Goal: Information Seeking & Learning: Learn about a topic

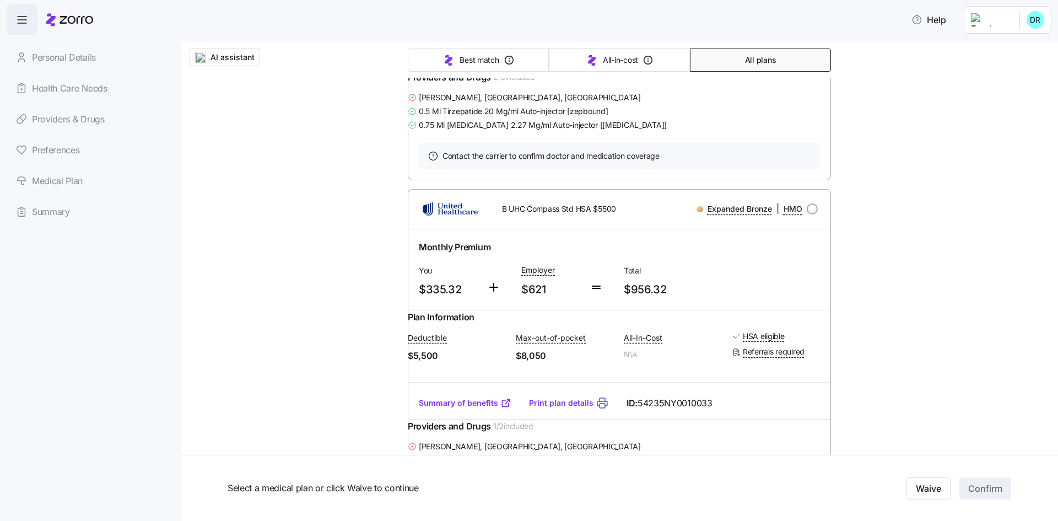
scroll to position [606, 0]
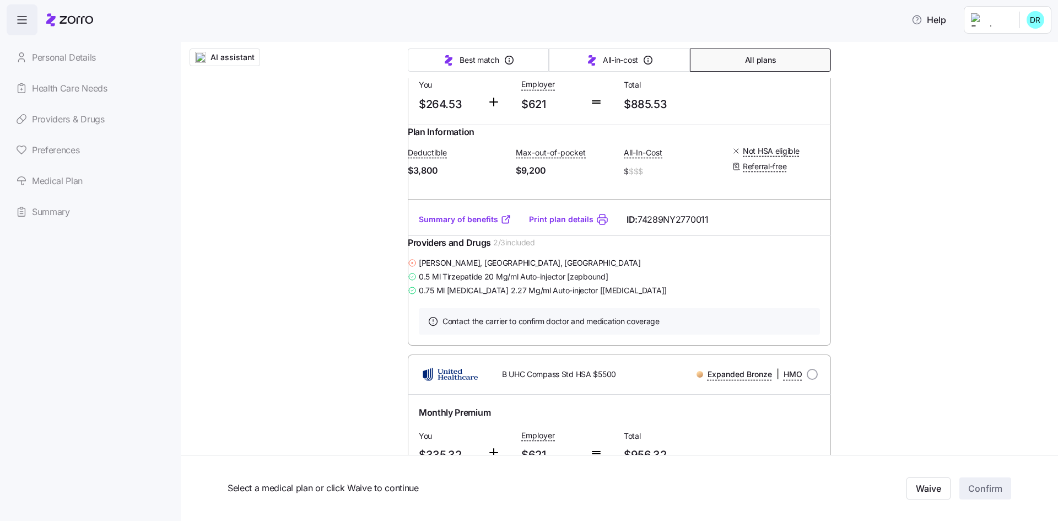
click at [468, 225] on link "Summary of benefits" at bounding box center [465, 219] width 93 height 11
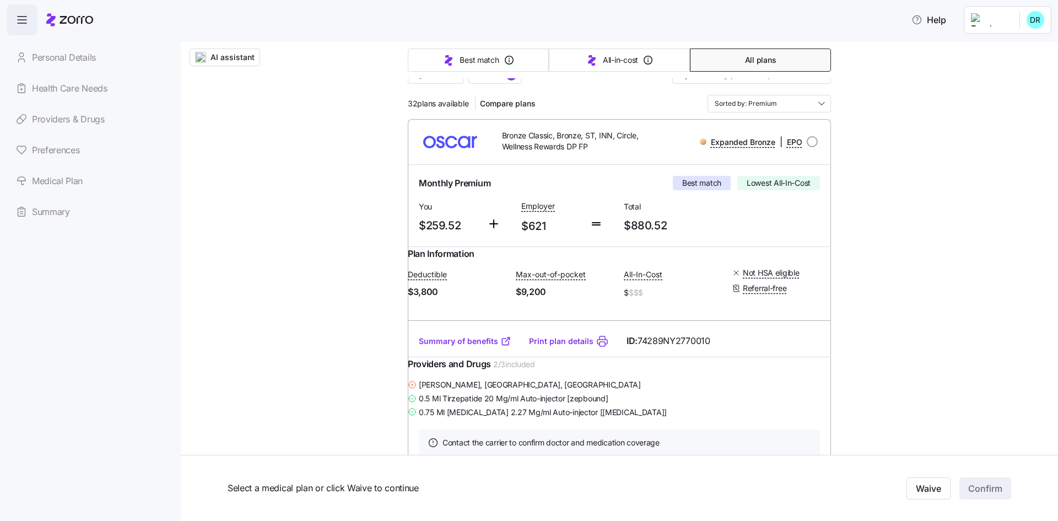
scroll to position [110, 0]
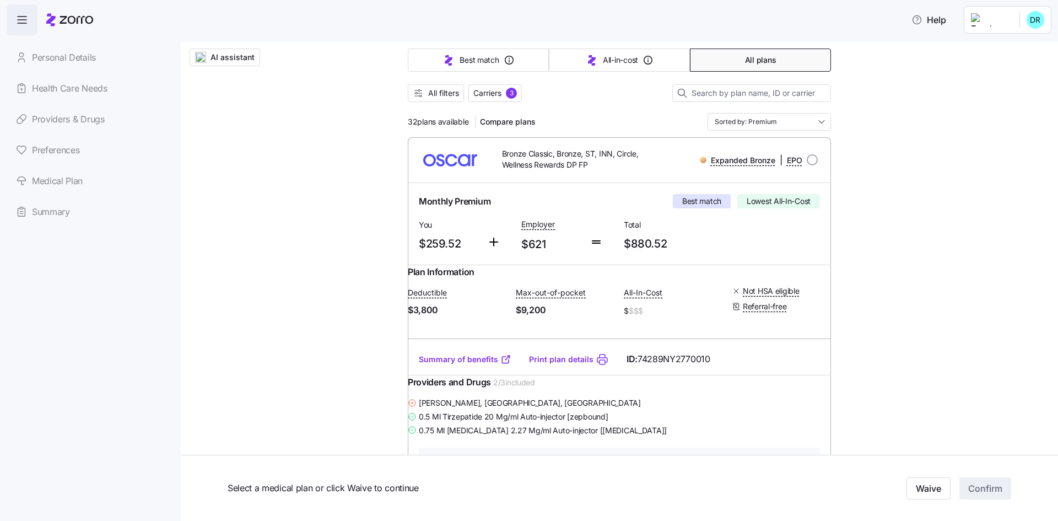
click at [93, 86] on link "Health Care Needs" at bounding box center [85, 88] width 156 height 31
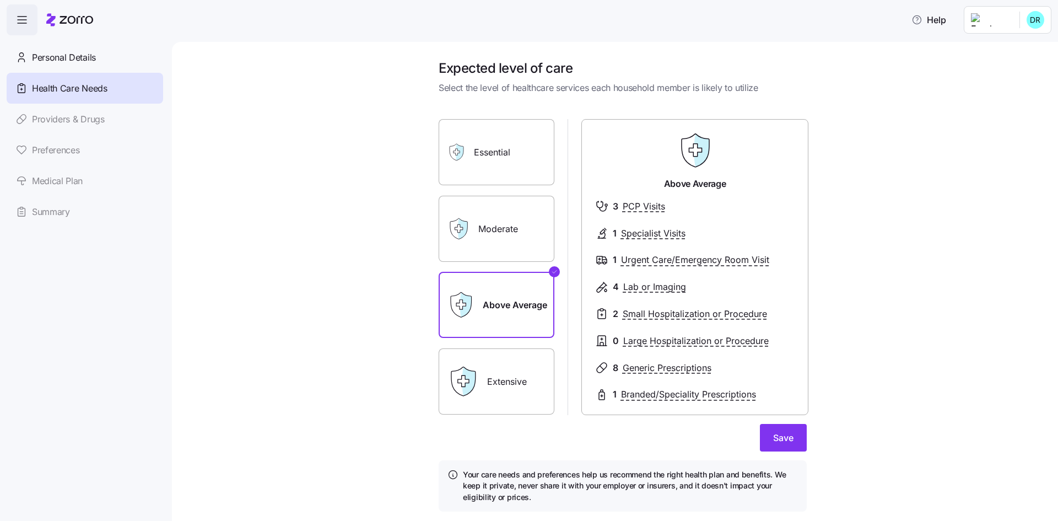
click at [507, 139] on label "Essential" at bounding box center [497, 152] width 116 height 66
click at [0, 0] on input "Essential" at bounding box center [0, 0] width 0 height 0
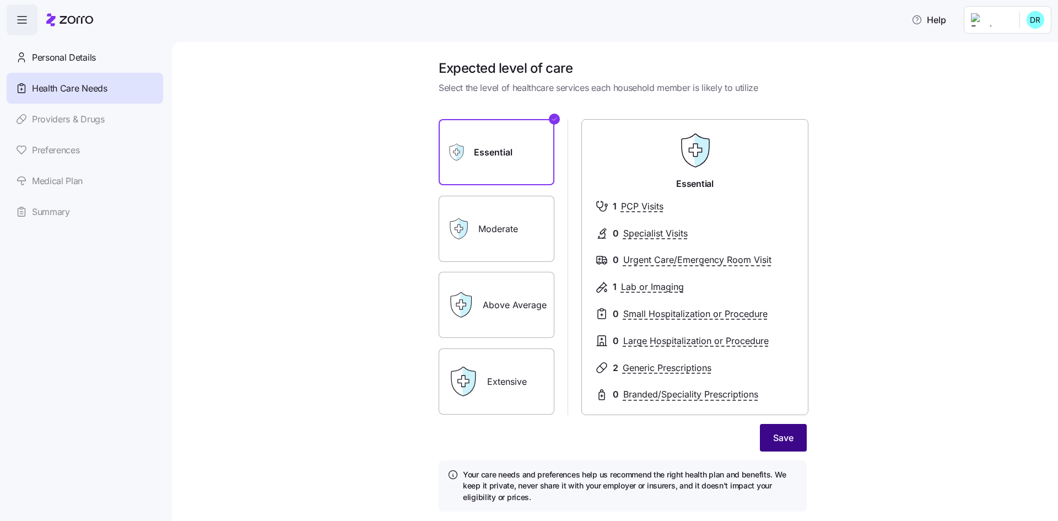
click at [777, 441] on span "Save" at bounding box center [783, 437] width 20 height 13
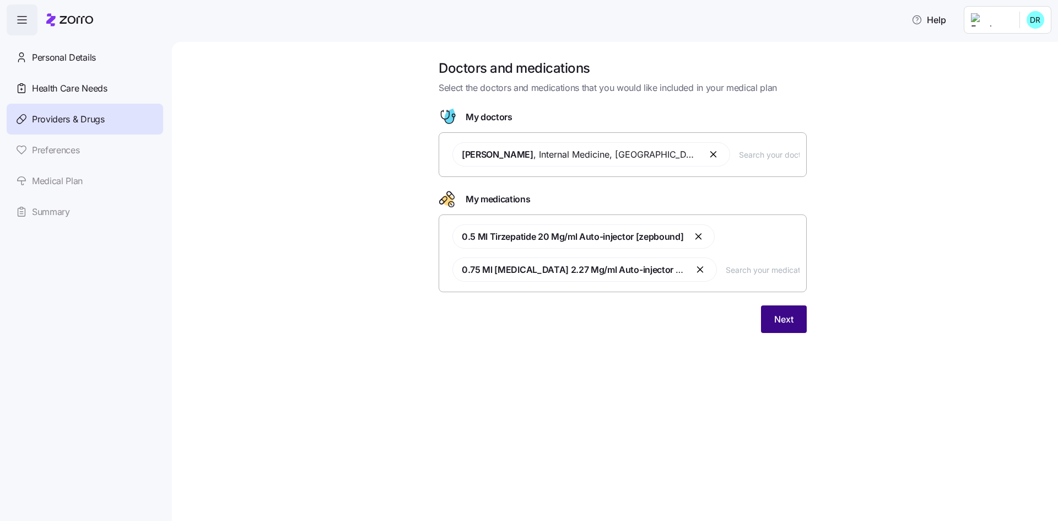
click at [776, 318] on span "Next" at bounding box center [783, 318] width 19 height 13
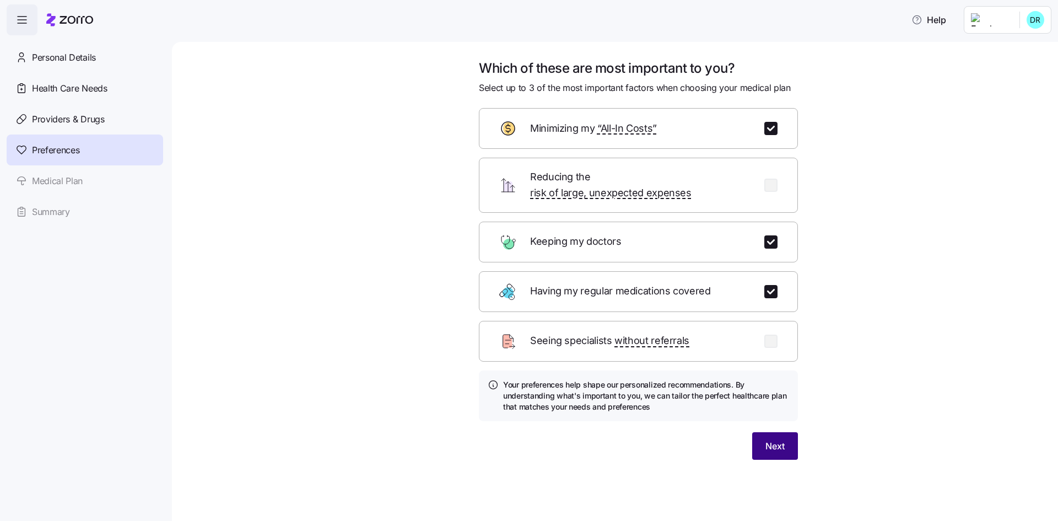
click at [785, 436] on button "Next" at bounding box center [775, 446] width 46 height 28
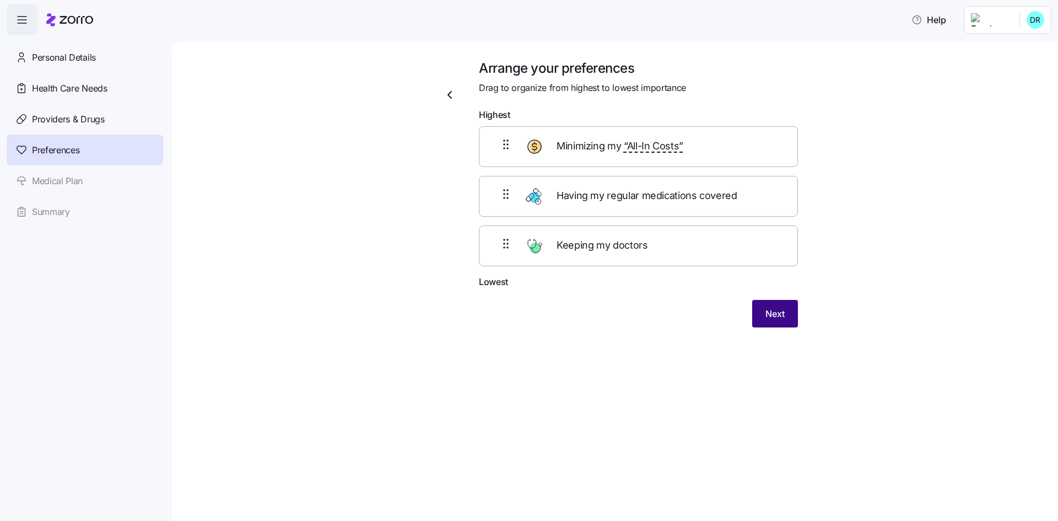
click at [776, 318] on span "Next" at bounding box center [774, 313] width 19 height 13
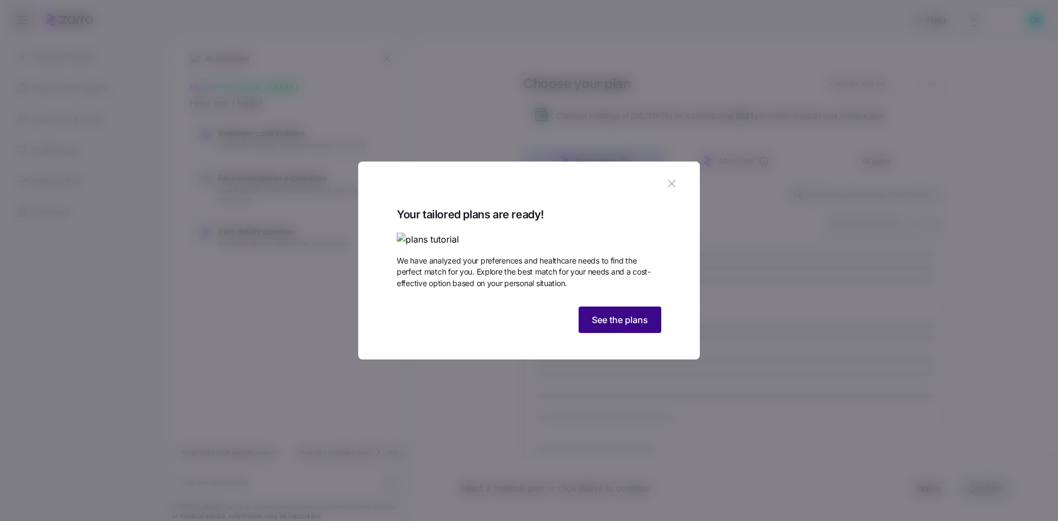
click at [609, 326] on span "See the plans" at bounding box center [620, 319] width 56 height 13
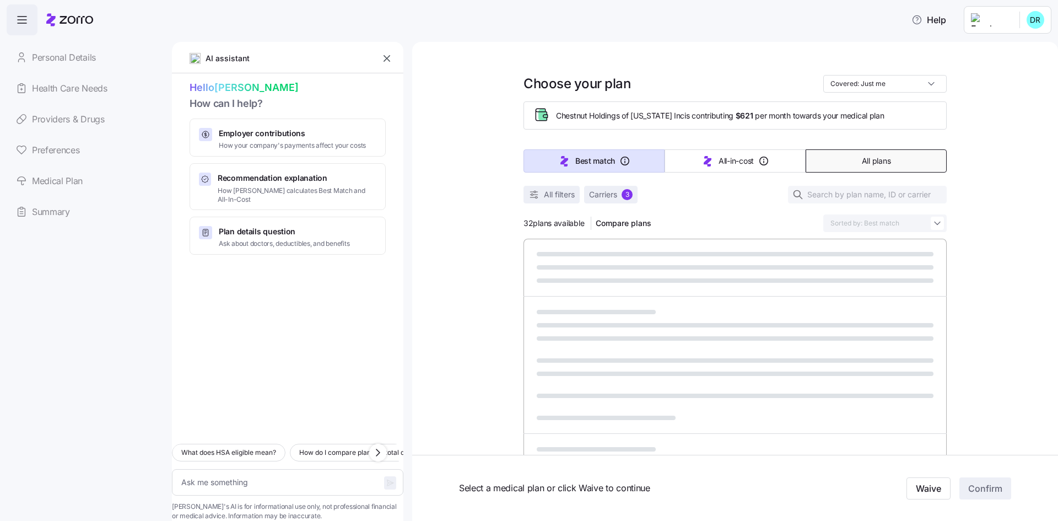
click at [866, 161] on span "All plans" at bounding box center [876, 160] width 29 height 11
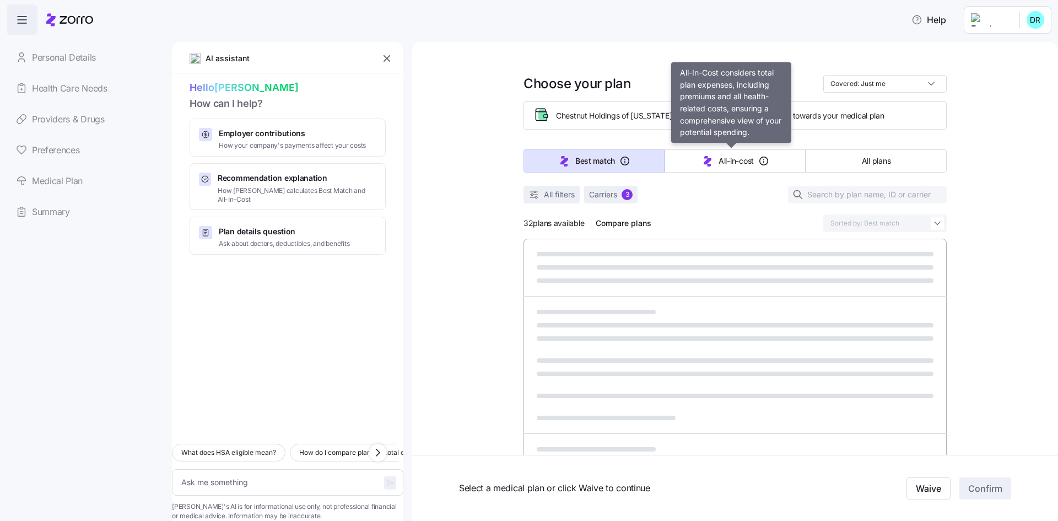
type textarea "x"
type input "Sorted by: Premium"
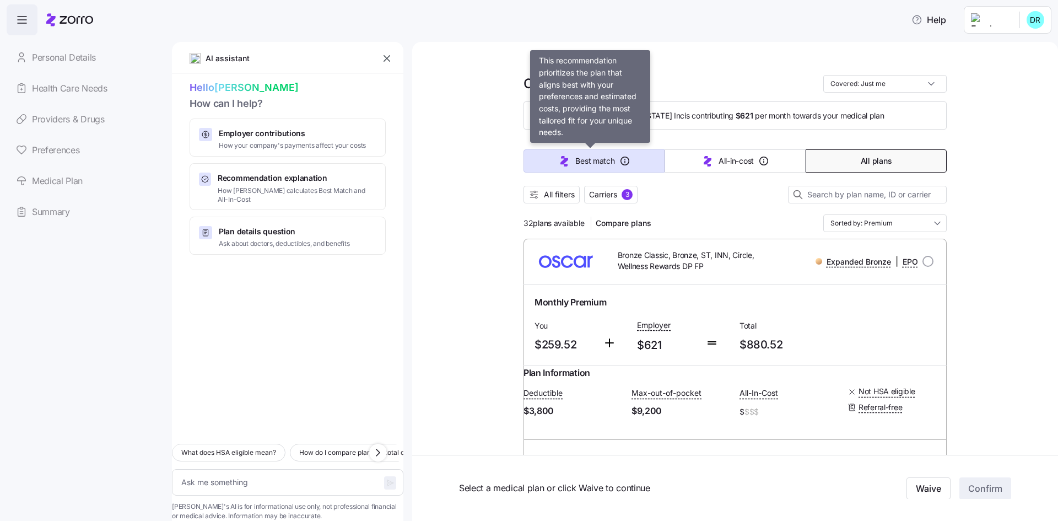
click at [626, 154] on button "Best match" at bounding box center [593, 160] width 141 height 23
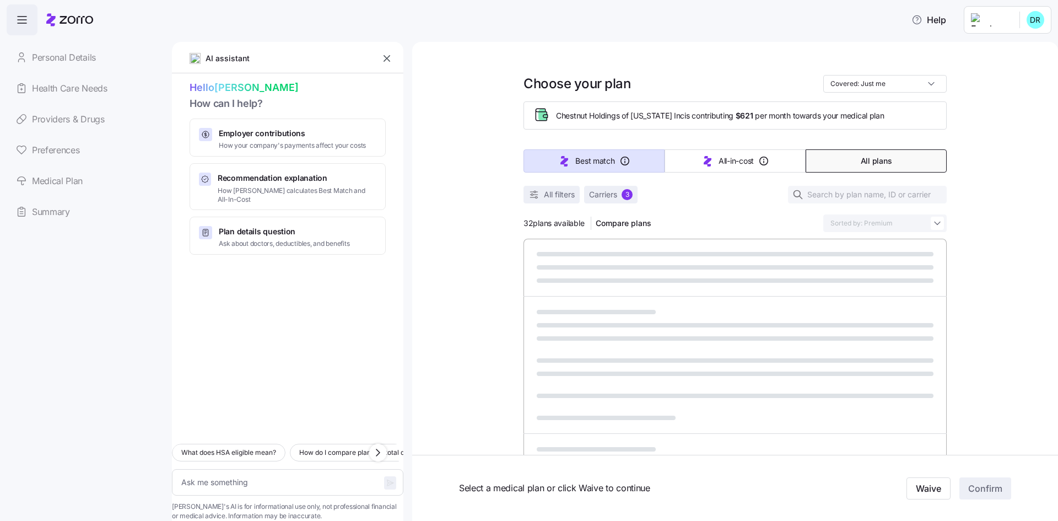
type textarea "x"
type input "Sorted by: Best match"
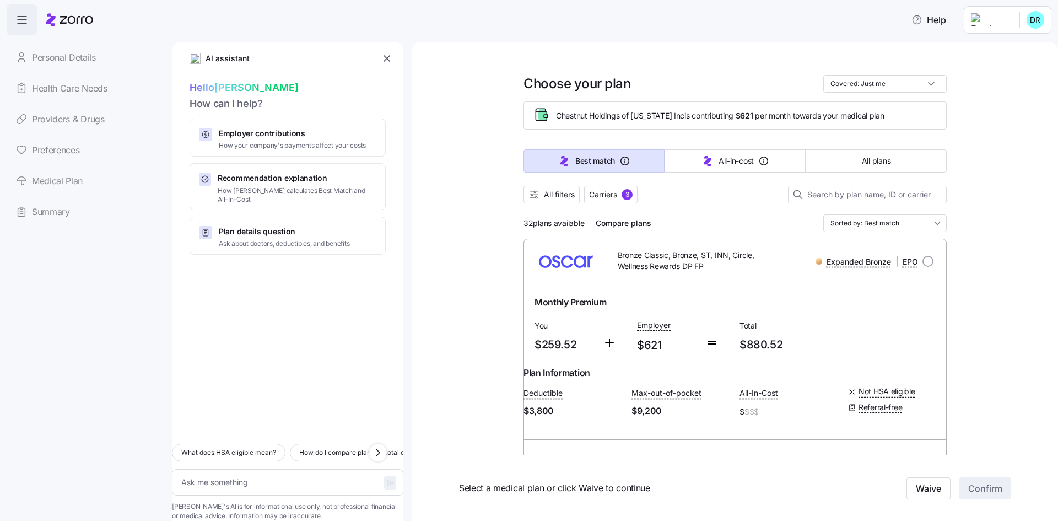
click at [383, 56] on icon "button" at bounding box center [386, 58] width 11 height 11
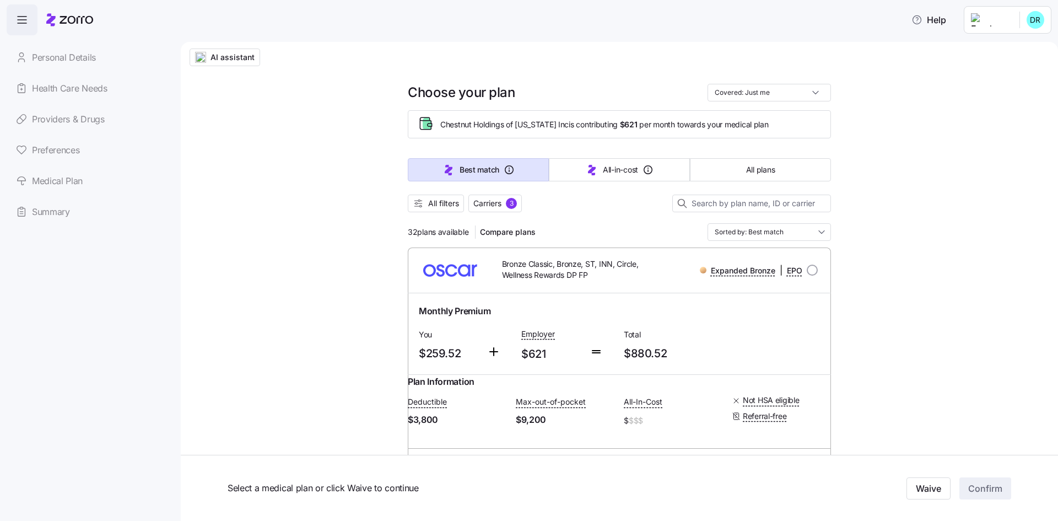
click at [64, 53] on link "Personal Details" at bounding box center [85, 57] width 156 height 31
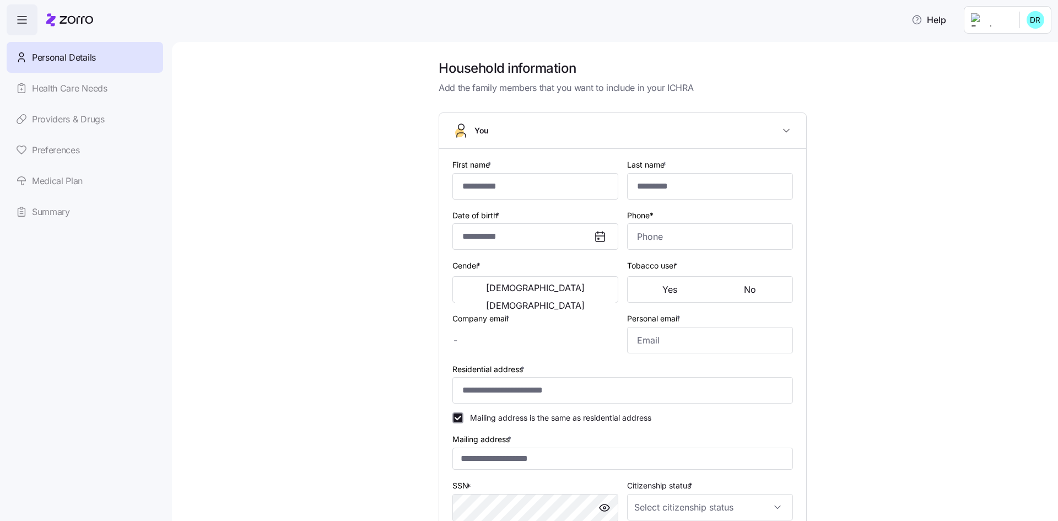
type input "******"
type input "****"
type input "[EMAIL_ADDRESS][DOMAIN_NAME]"
type input "**********"
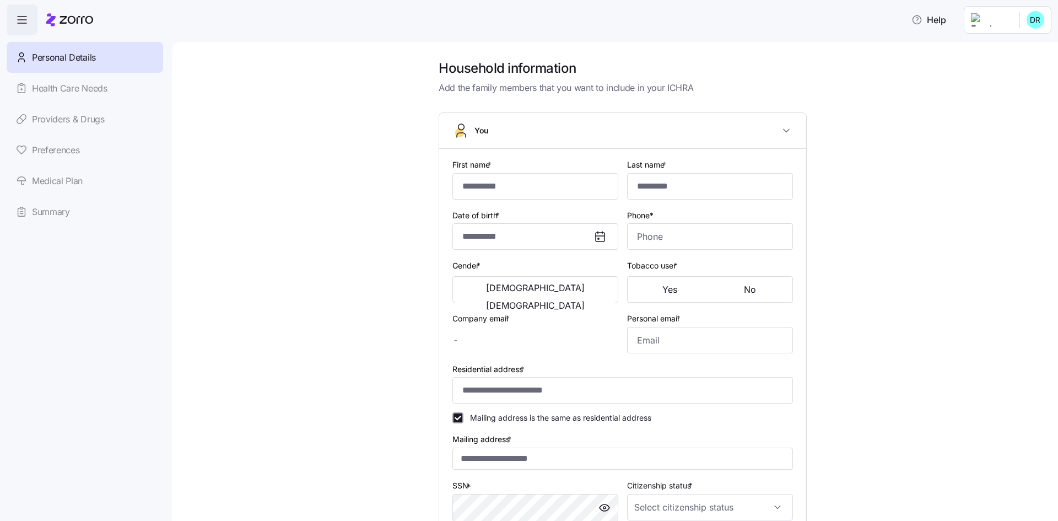
checkbox input "true"
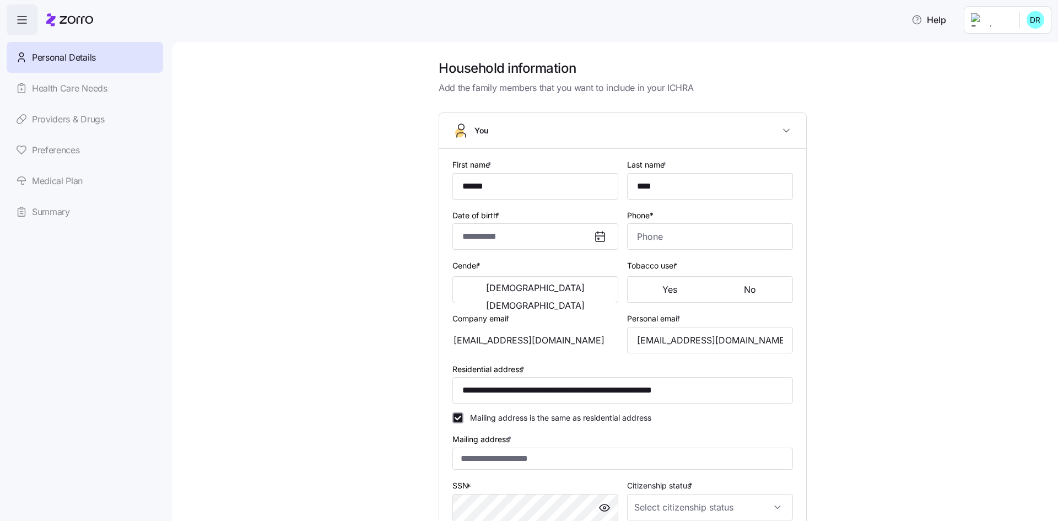
type input "**********"
type input "[PHONE_NUMBER]"
type input "[DEMOGRAPHIC_DATA] citizen"
type input "Single"
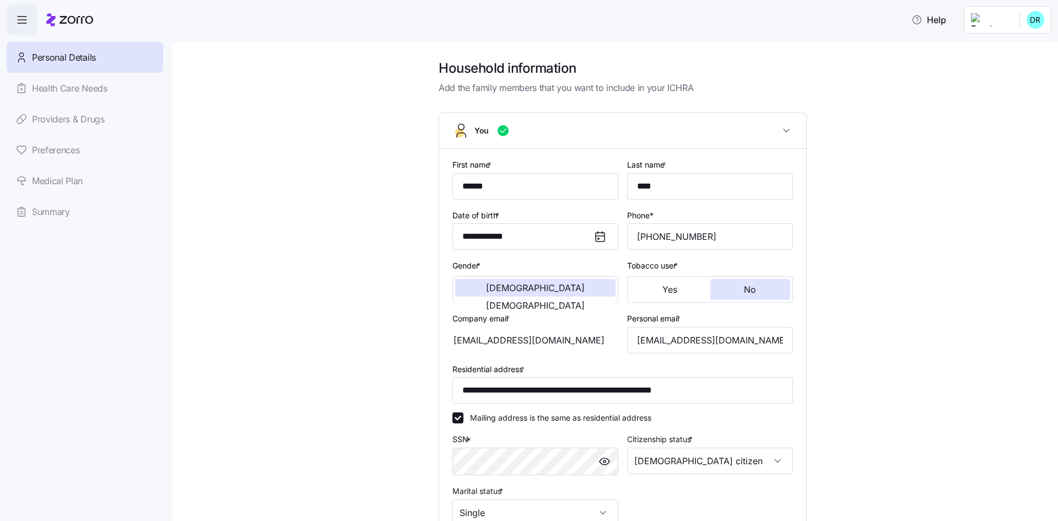
click at [48, 22] on icon at bounding box center [50, 19] width 9 height 13
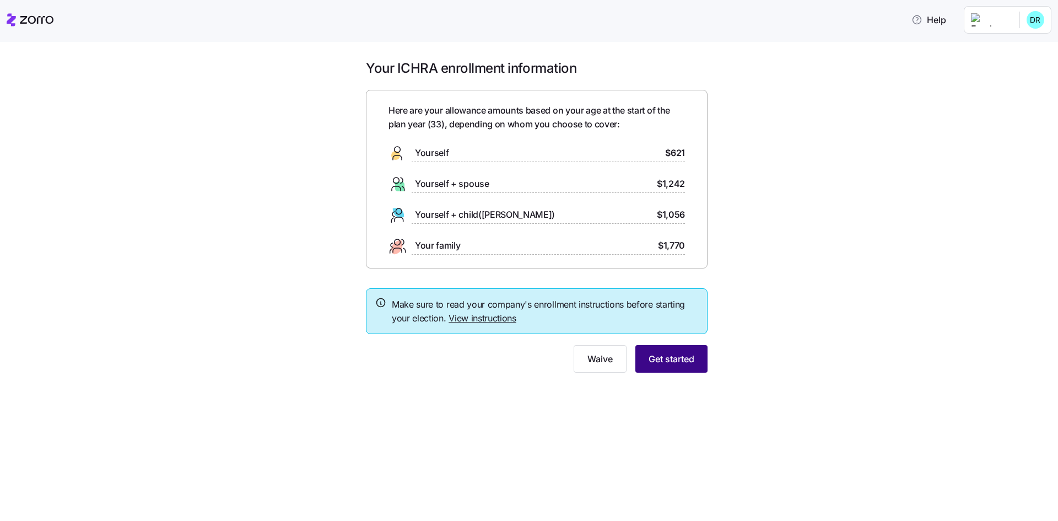
click at [685, 364] on span "Get started" at bounding box center [671, 358] width 46 height 13
